Goal: Check status: Check status

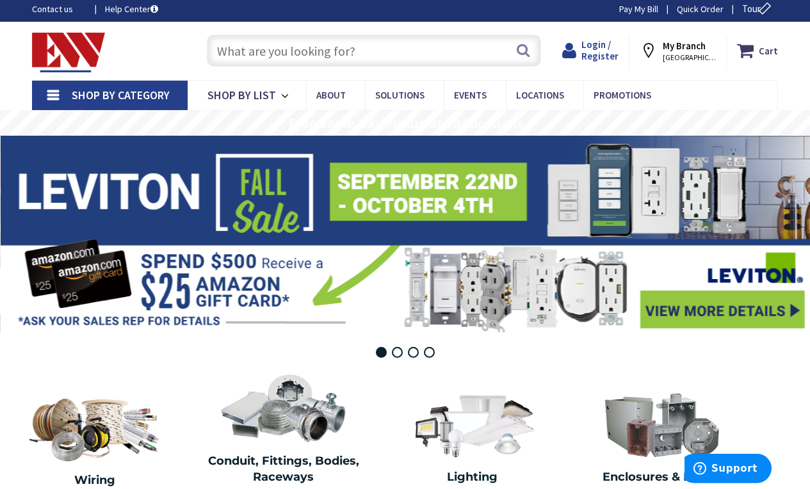
click at [605, 45] on span "Login / Register" at bounding box center [600, 50] width 37 height 24
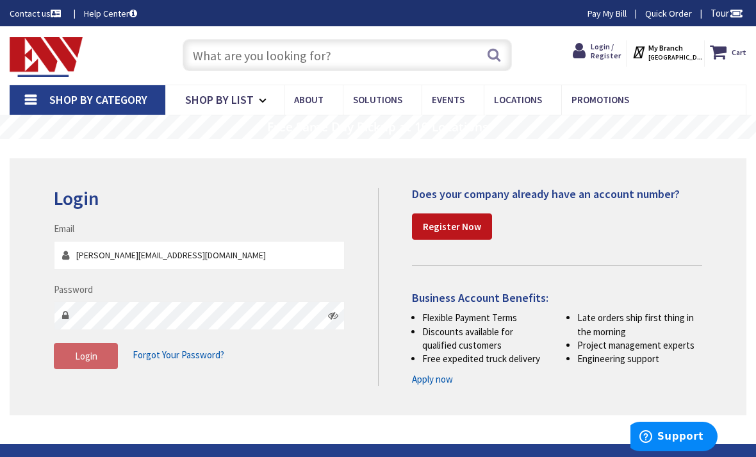
type input "[PERSON_NAME][EMAIL_ADDRESS][DOMAIN_NAME]"
click at [92, 352] on span "Login" at bounding box center [86, 356] width 22 height 12
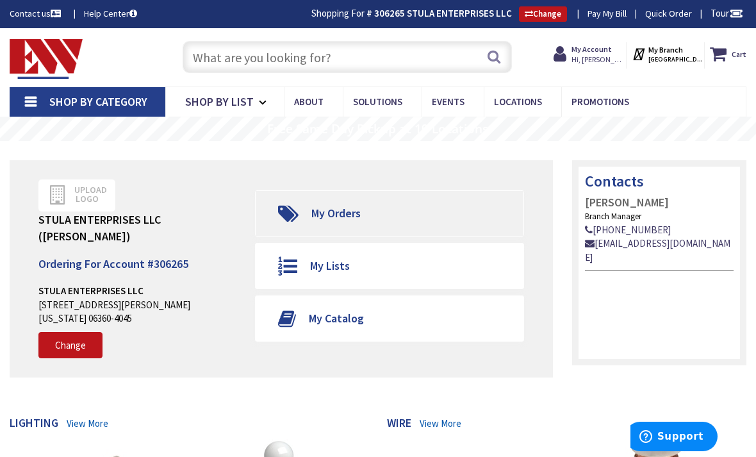
click at [411, 198] on link "My Orders" at bounding box center [389, 213] width 267 height 45
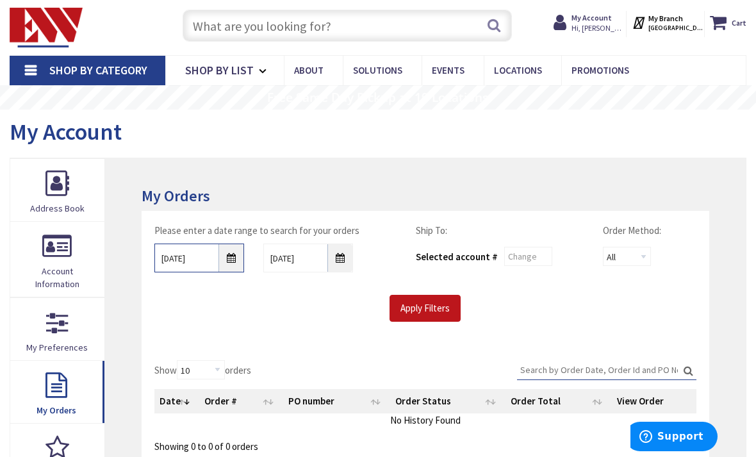
click at [236, 252] on input "9/27/2025" at bounding box center [199, 257] width 90 height 29
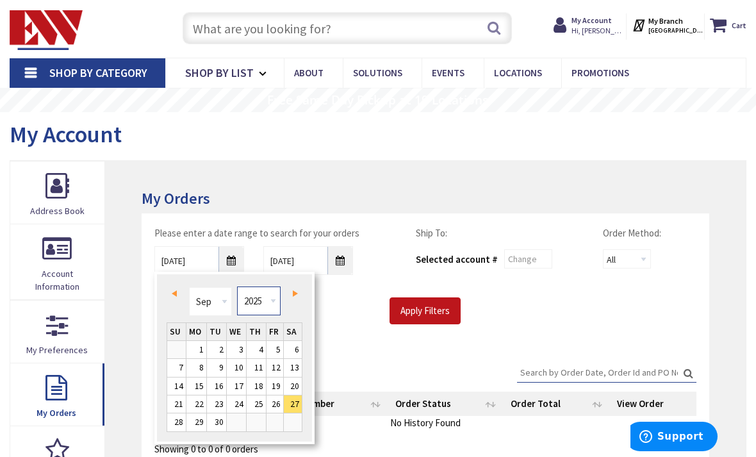
click at [272, 306] on select "1980 1981 1982 1983 1984 1985 1986 1987 1988 1989 1990 1991 1992 1993 1994 1995…" at bounding box center [258, 300] width 43 height 29
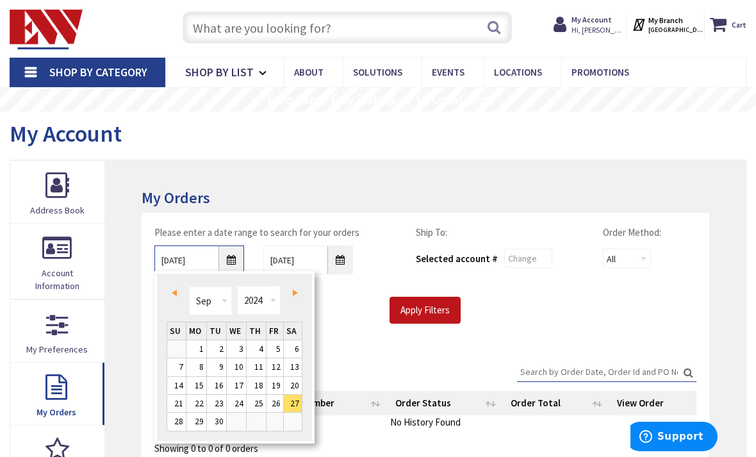
type input "09/26/2024"
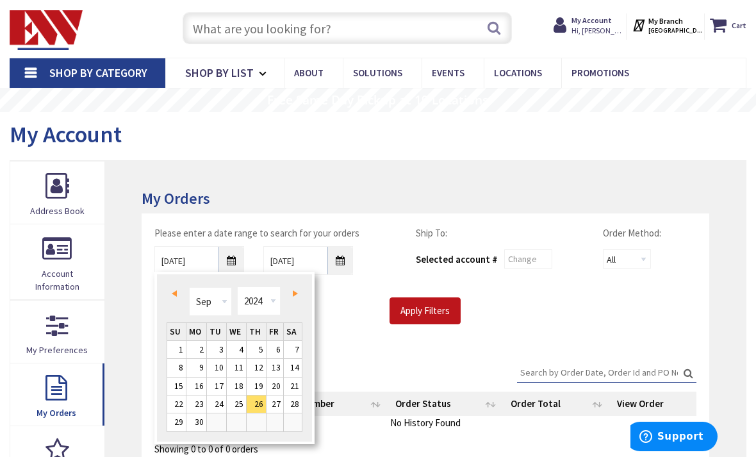
click at [557, 324] on div "Please enter a date range to search for your orders 09/26/2024 10/4/2025 Ship T…" at bounding box center [426, 281] width 568 height 136
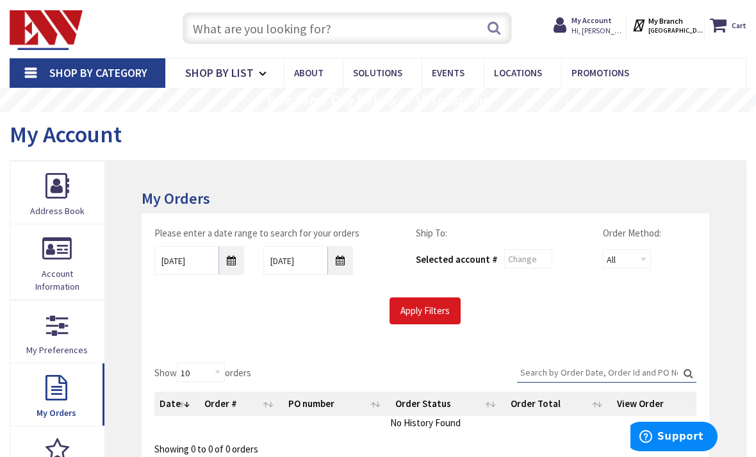
click at [443, 315] on input "Apply Filters" at bounding box center [424, 310] width 71 height 27
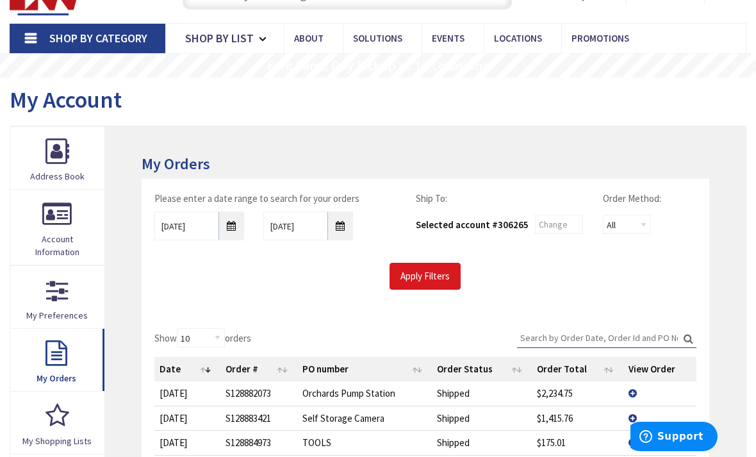
scroll to position [67, 0]
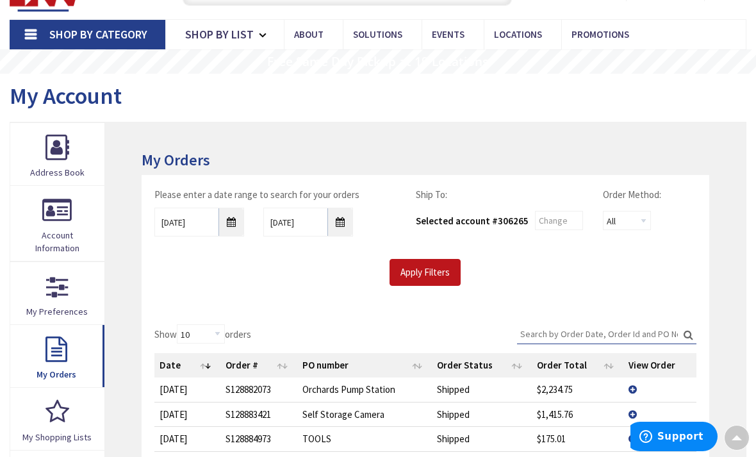
click at [643, 334] on input "Search:" at bounding box center [606, 333] width 179 height 19
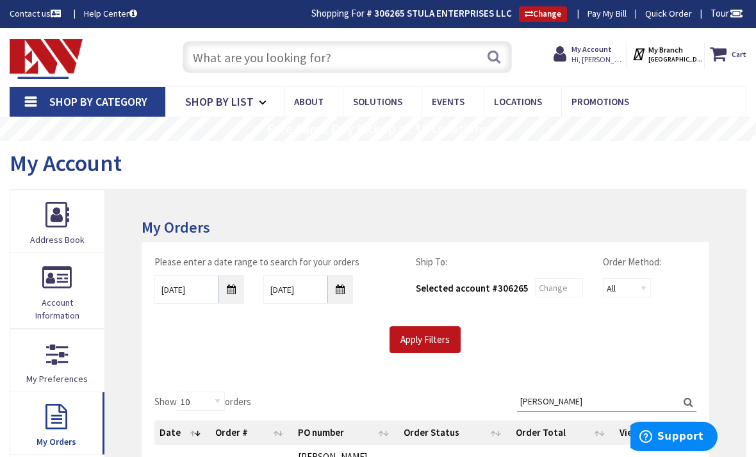
scroll to position [149, 0]
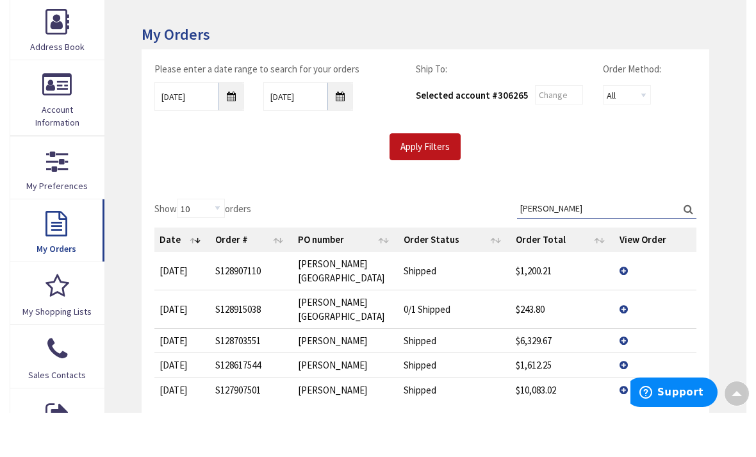
type input "Scully"
click at [631, 296] on td "View Details" at bounding box center [655, 315] width 82 height 38
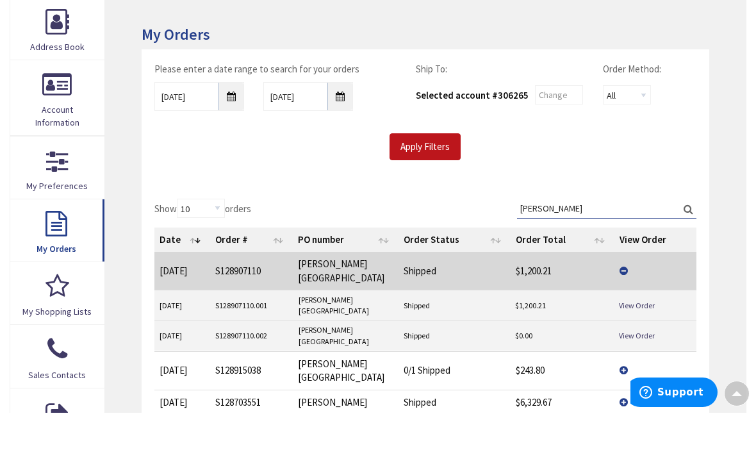
scroll to position [193, 0]
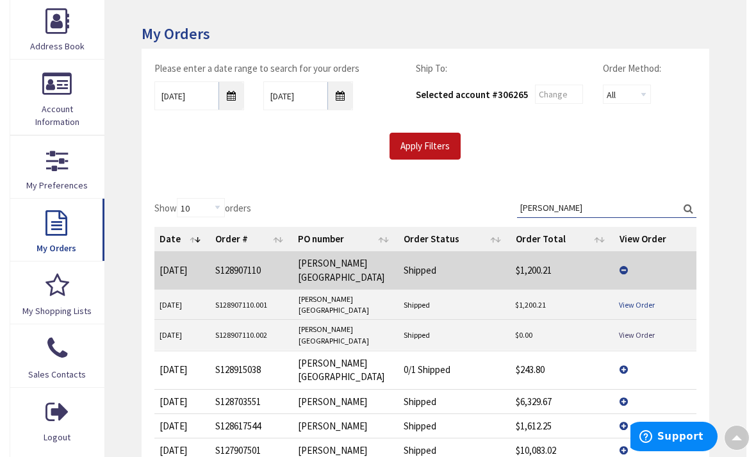
click at [646, 299] on link "View Order" at bounding box center [637, 304] width 36 height 11
click at [634, 350] on td "View Details" at bounding box center [655, 369] width 82 height 38
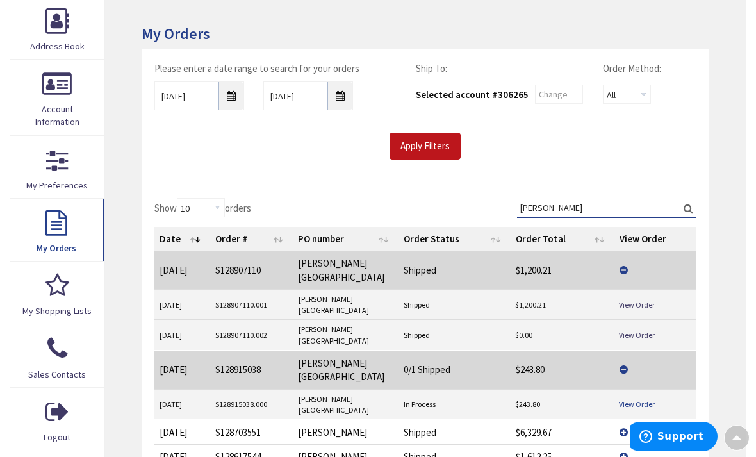
click at [644, 398] on link "View Order" at bounding box center [637, 403] width 36 height 11
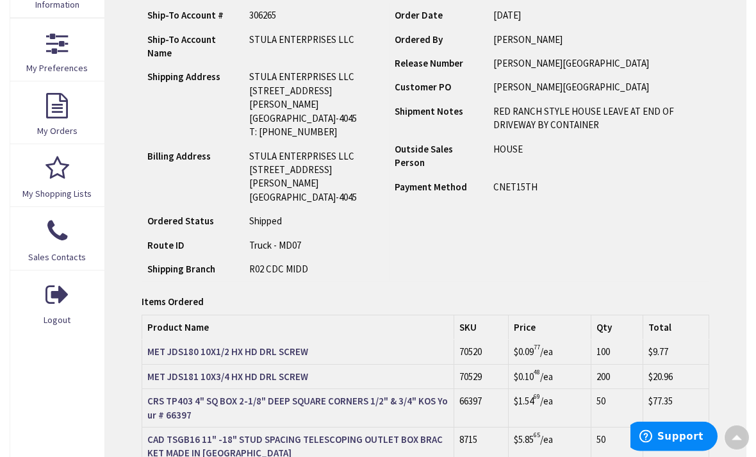
scroll to position [307, 0]
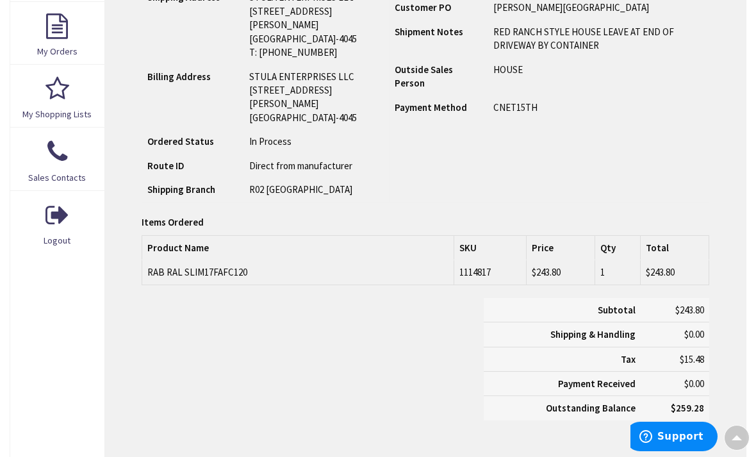
scroll to position [389, 0]
